Goal: Task Accomplishment & Management: Complete application form

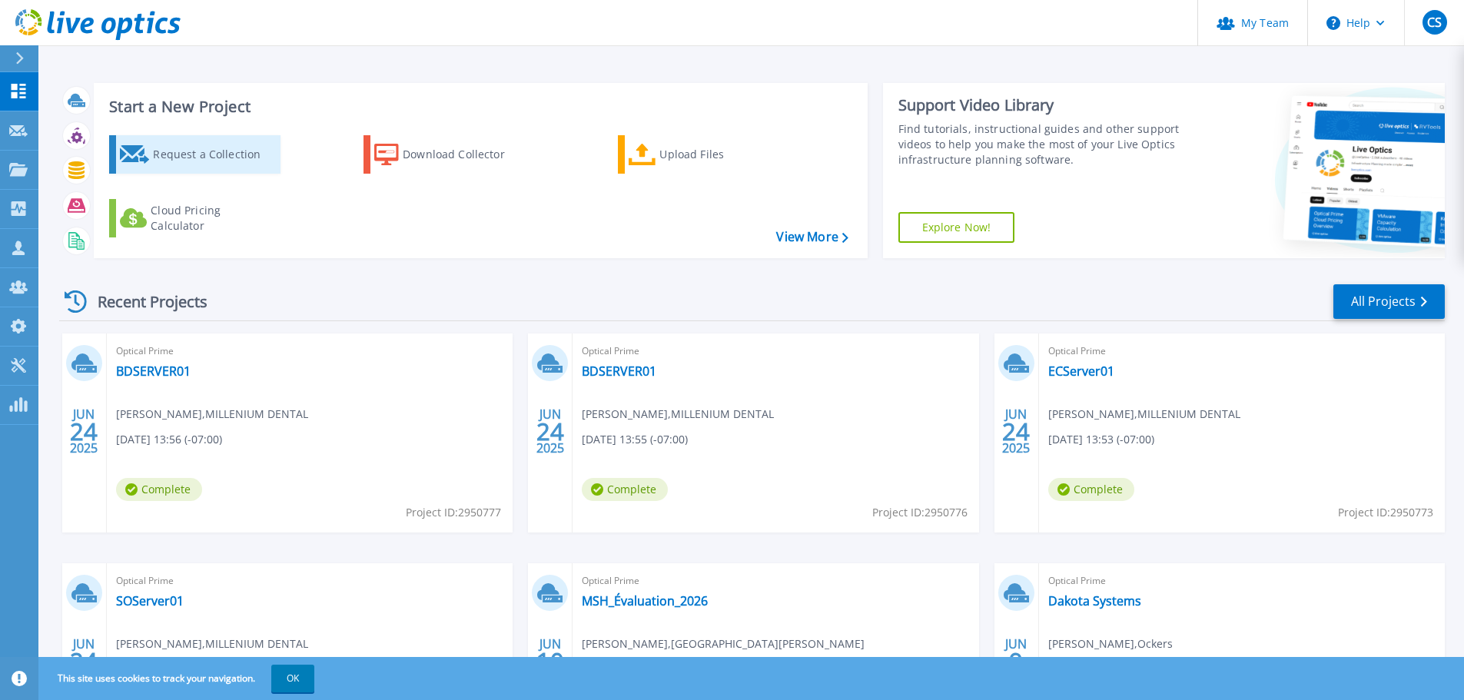
click at [151, 160] on link "Request a Collection" at bounding box center [194, 154] width 171 height 38
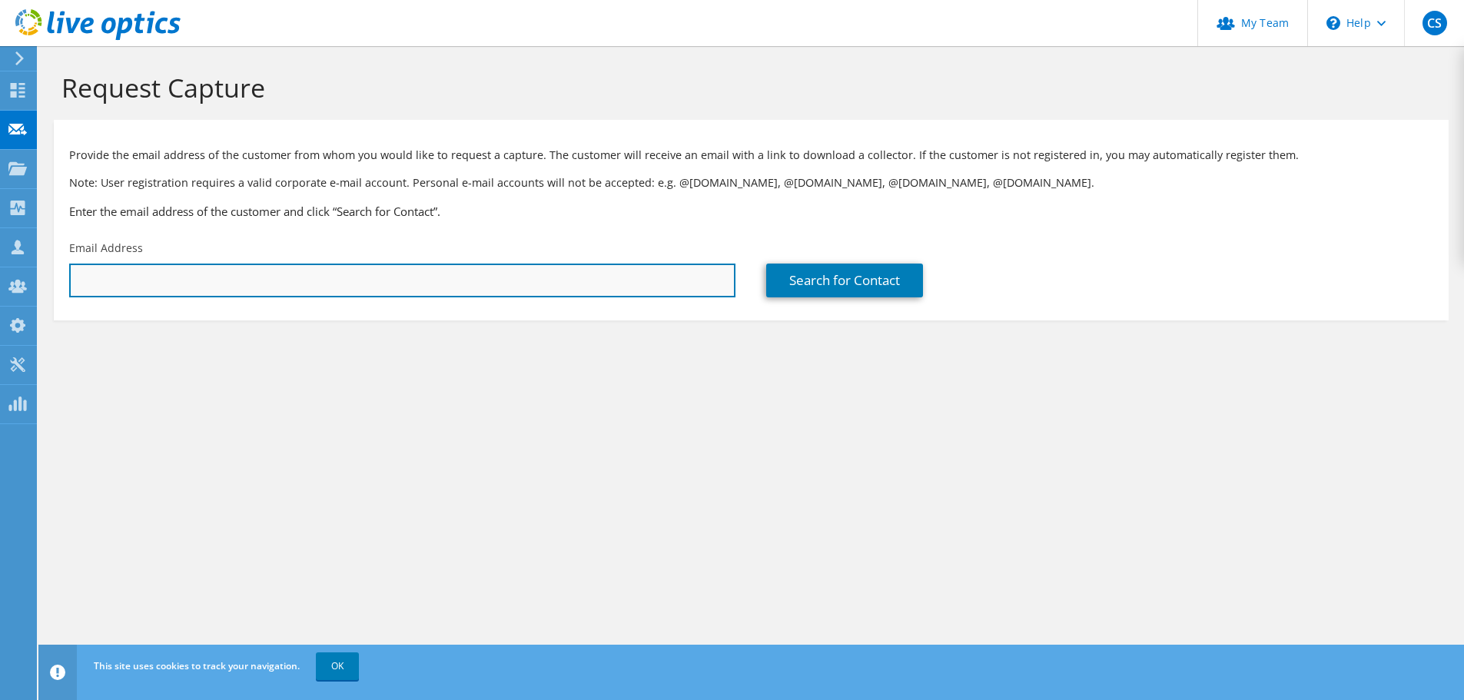
click at [261, 284] on input "text" at bounding box center [402, 281] width 666 height 34
paste input "[EMAIL_ADDRESS][DOMAIN_NAME]"
type input "[EMAIL_ADDRESS][DOMAIN_NAME]"
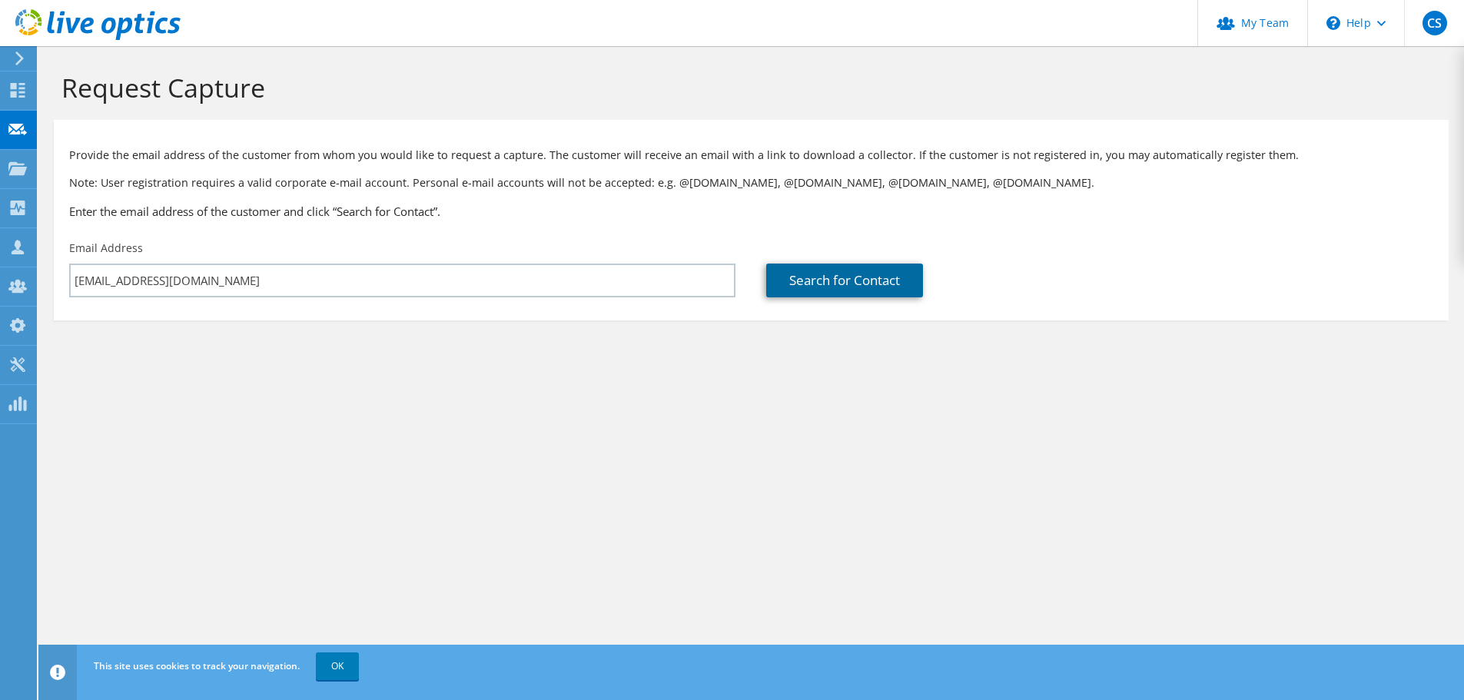
click at [873, 277] on link "Search for Contact" at bounding box center [844, 281] width 157 height 34
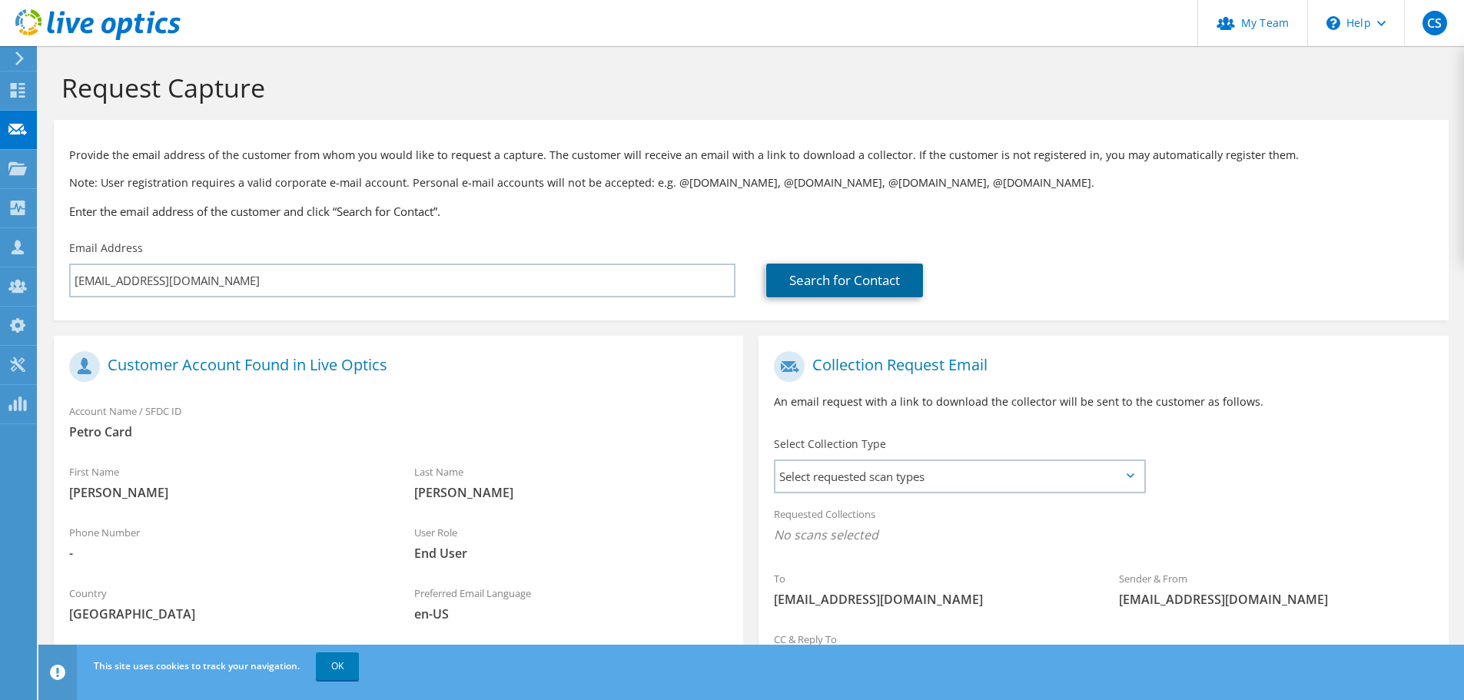
scroll to position [141, 0]
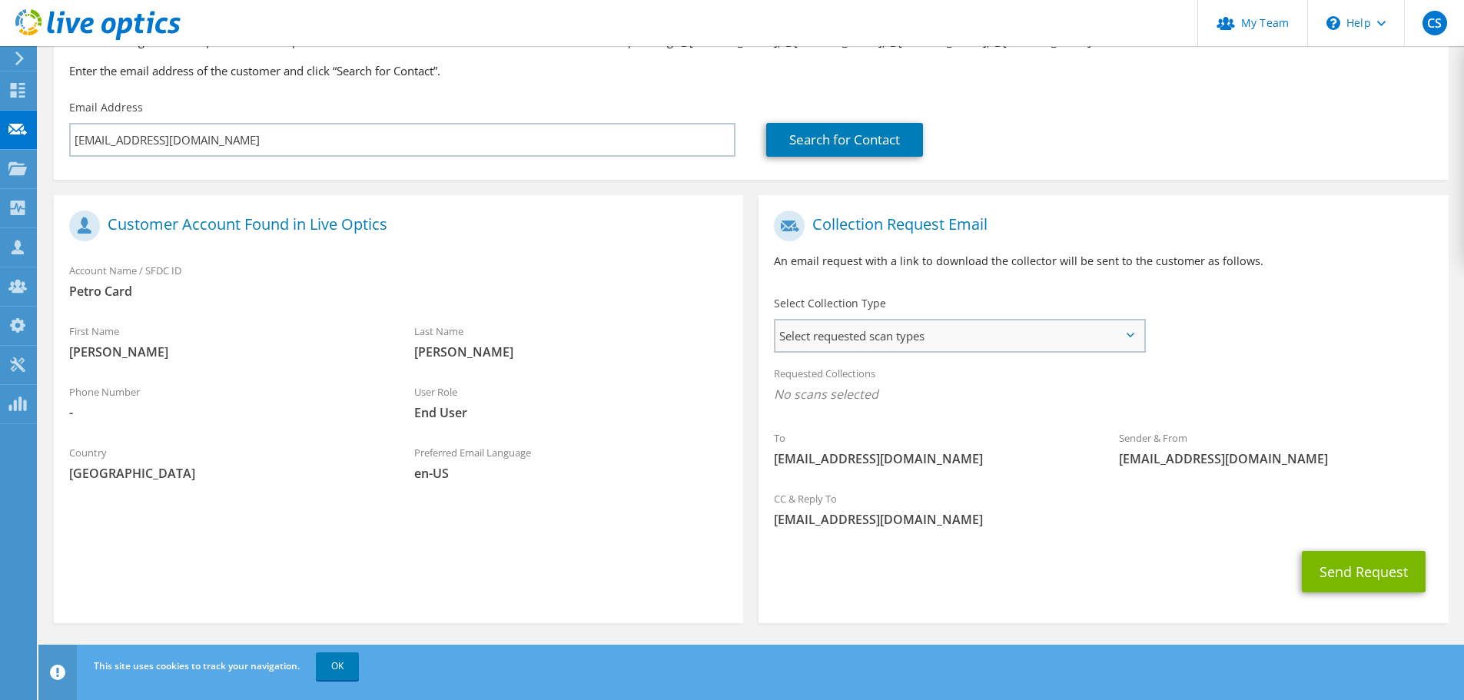
click at [891, 327] on span "Select requested scan types" at bounding box center [959, 335] width 368 height 31
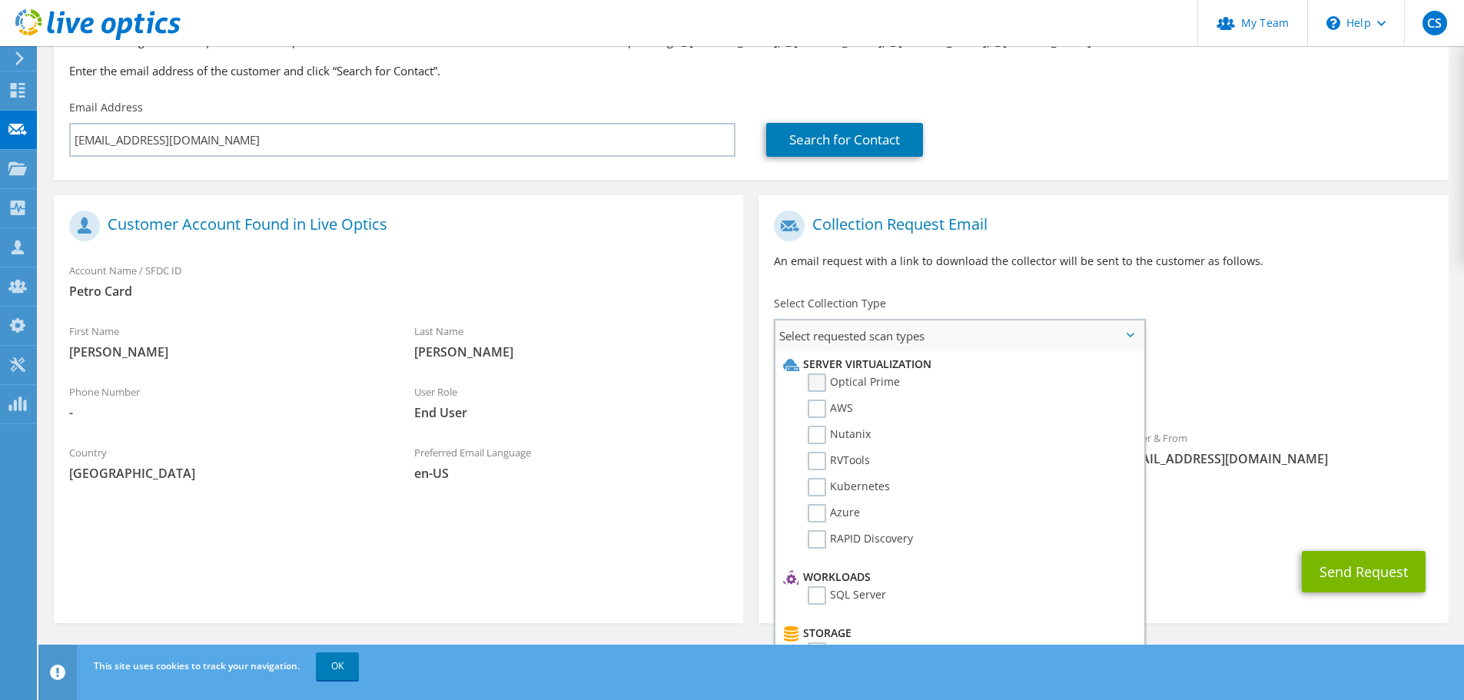
click at [831, 376] on label "Optical Prime" at bounding box center [853, 382] width 92 height 18
click at [0, 0] on input "Optical Prime" at bounding box center [0, 0] width 0 height 0
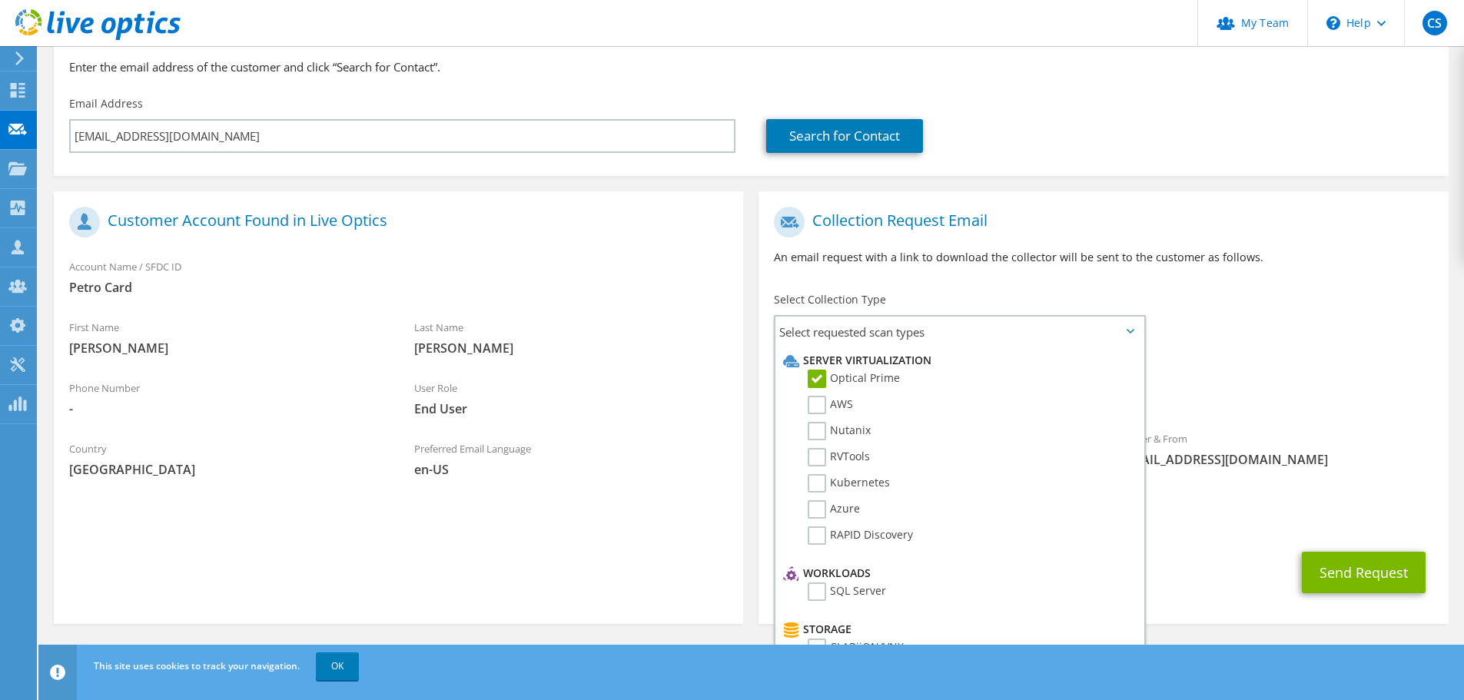
scroll to position [145, 0]
drag, startPoint x: 1272, startPoint y: 470, endPoint x: 1266, endPoint y: 483, distance: 14.4
click at [1272, 472] on div "Sender & From liveoptics@liveoptics.com" at bounding box center [1275, 448] width 345 height 53
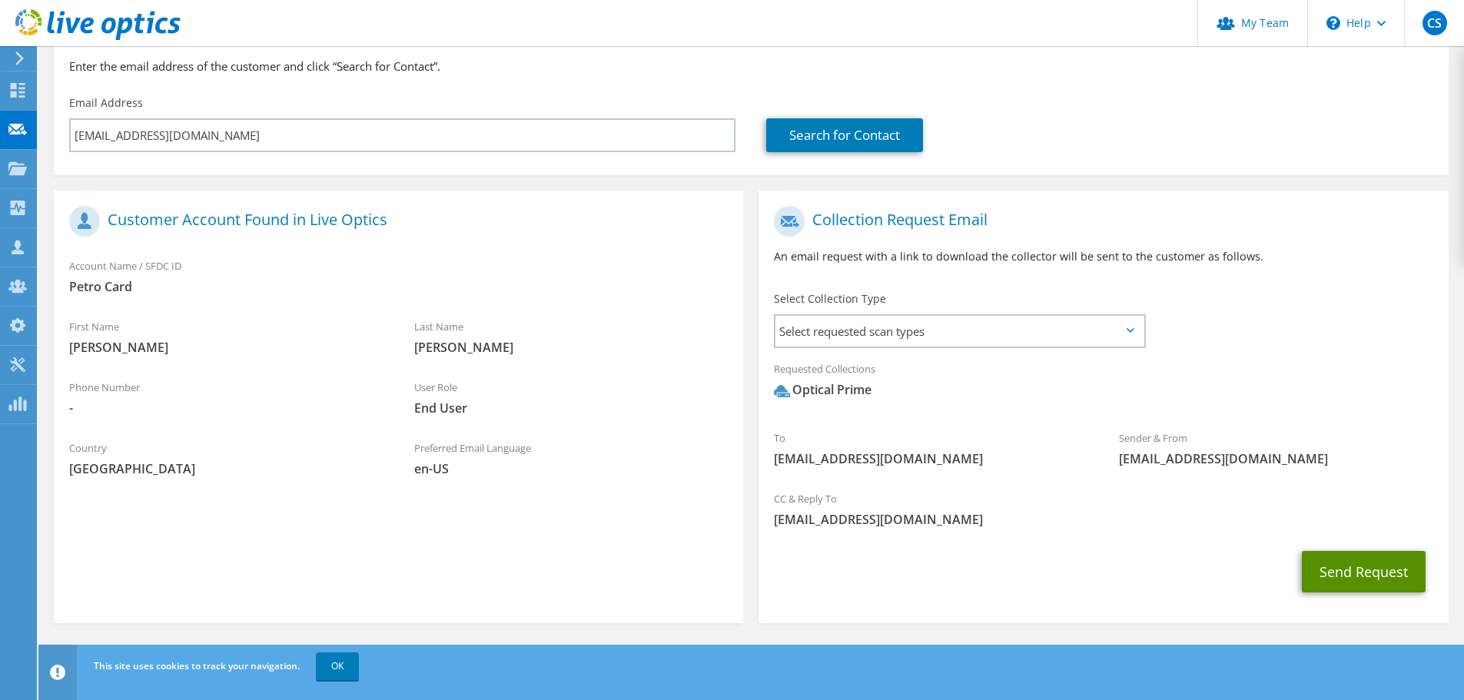
click at [1375, 576] on button "Send Request" at bounding box center [1364, 571] width 124 height 41
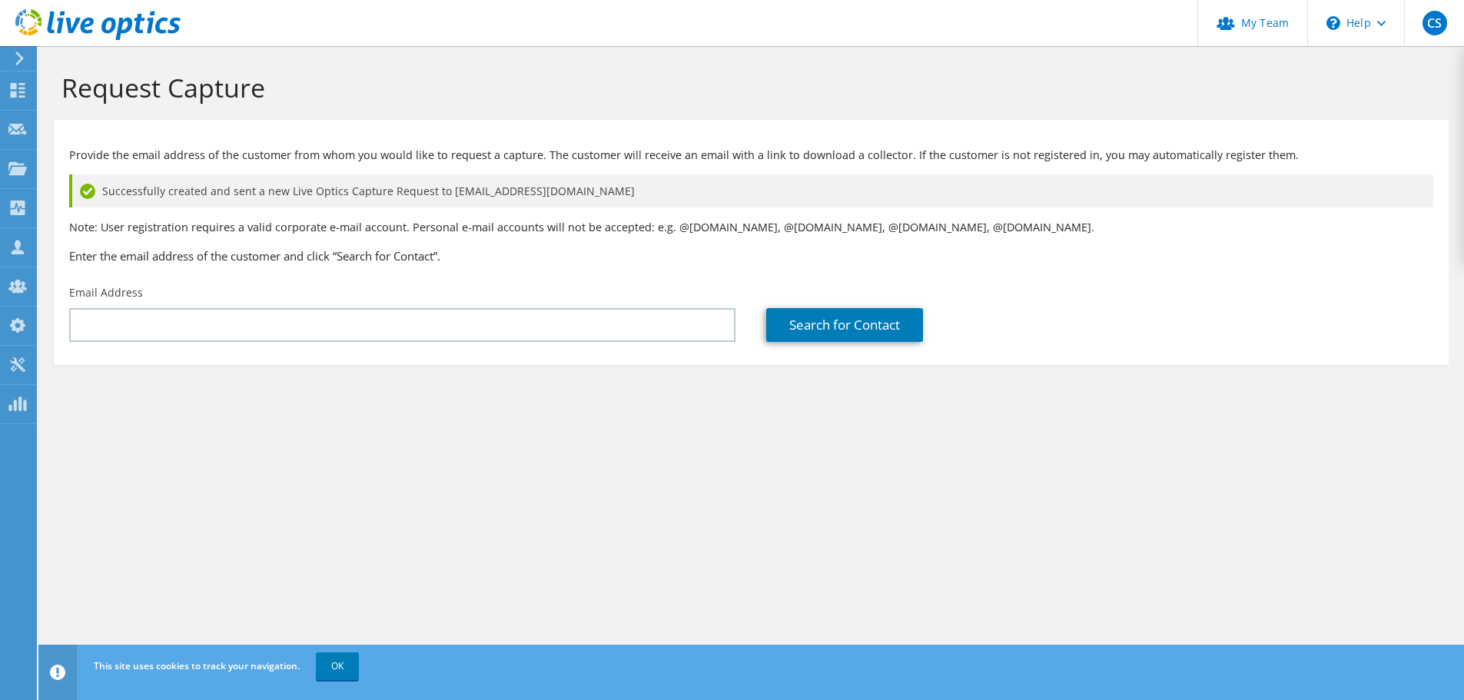
click at [21, 62] on icon at bounding box center [20, 58] width 12 height 14
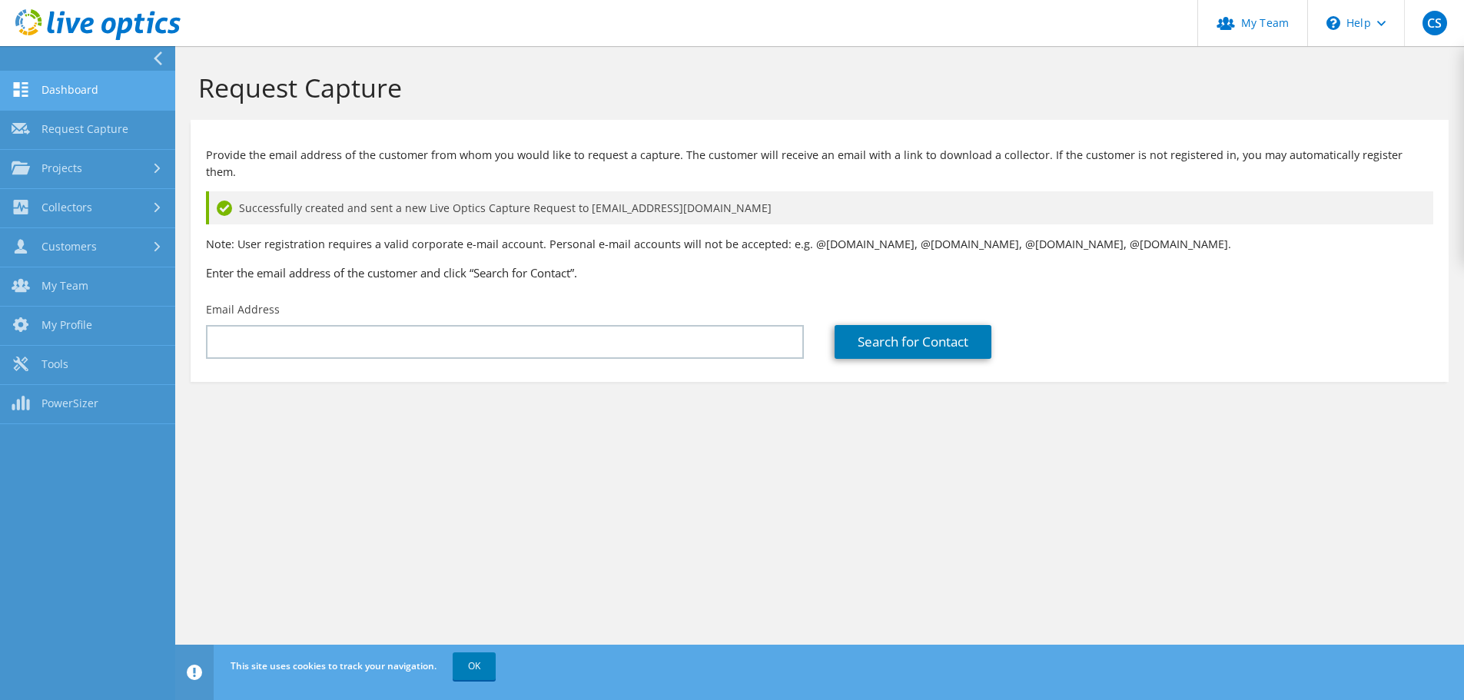
click at [65, 98] on link "Dashboard" at bounding box center [87, 90] width 175 height 39
